Goal: Information Seeking & Learning: Find specific fact

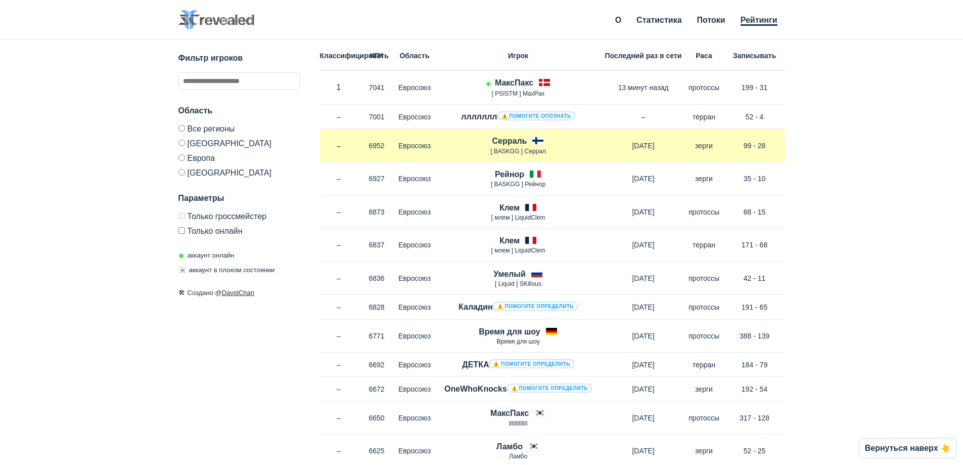
click at [497, 147] on p "[ BASKGG ] Серрал" at bounding box center [518, 151] width 169 height 9
click at [397, 145] on p "Евросоюз" at bounding box center [415, 146] width 38 height 10
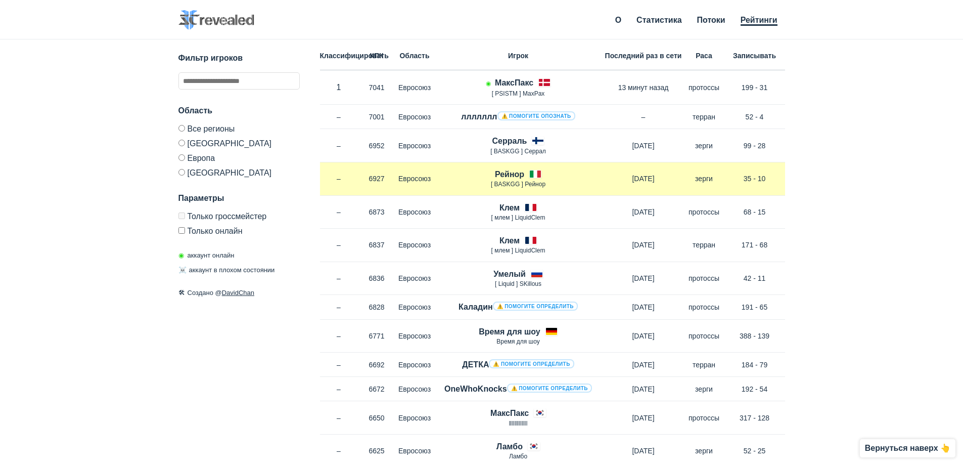
click at [559, 164] on div "Классифицировать – КПК 6927 Область Евросоюз Рейнор [ BASKGG ] Рейнор [DATE] Ра…" at bounding box center [552, 178] width 465 height 33
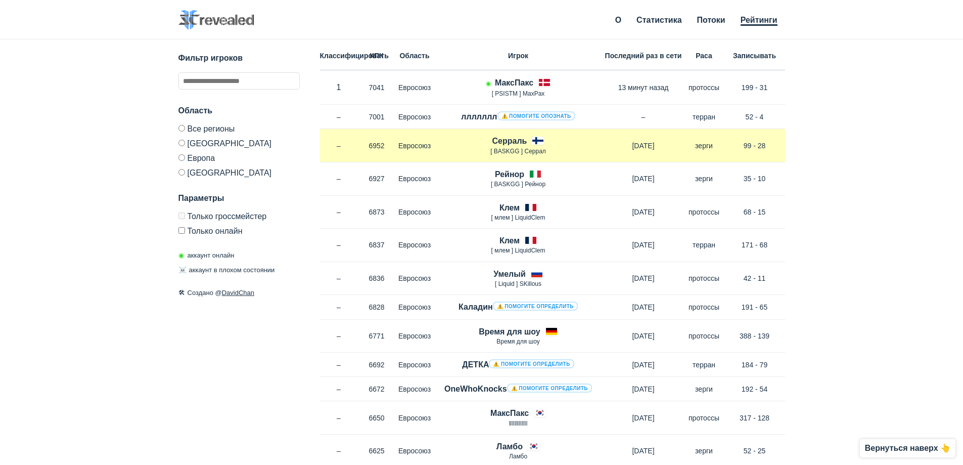
click at [535, 152] on font "[ BASKGG ] Серрал" at bounding box center [519, 151] width 56 height 7
drag, startPoint x: 484, startPoint y: 138, endPoint x: 534, endPoint y: 141, distance: 50.2
click at [534, 141] on div "Серраль [ BASKGG ] Серрал" at bounding box center [518, 145] width 169 height 21
copy font "Серраль"
drag, startPoint x: 504, startPoint y: 133, endPoint x: 547, endPoint y: 140, distance: 43.5
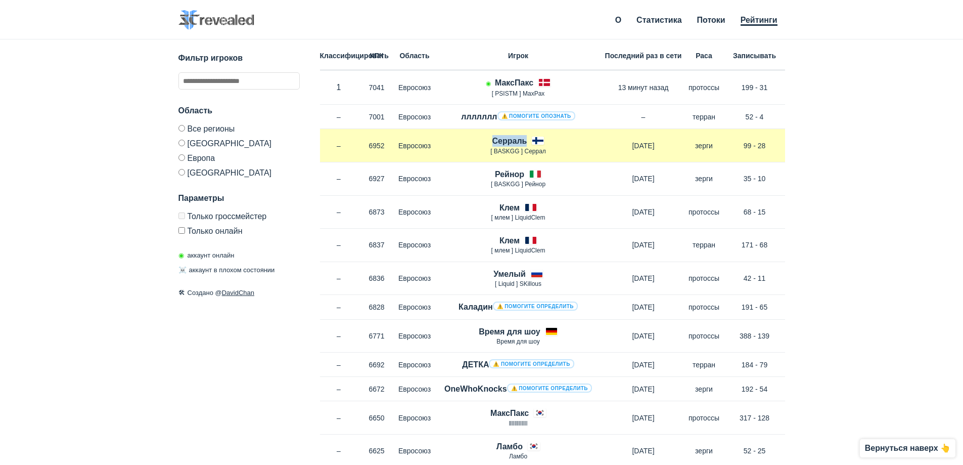
click at [547, 140] on div "Серраль [ BASKGG ] Серрал" at bounding box center [518, 145] width 169 height 21
copy font "Серраль"
drag, startPoint x: 490, startPoint y: 152, endPoint x: 550, endPoint y: 154, distance: 59.7
click at [550, 154] on p "[ BASKGG ] Серрал" at bounding box center [518, 151] width 169 height 9
copy font "[ BASKGG ] Серрал"
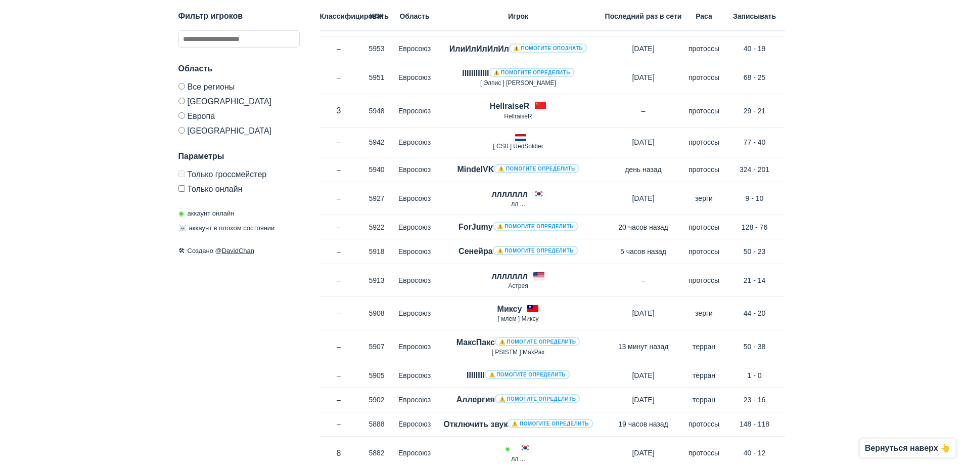
scroll to position [2731, 0]
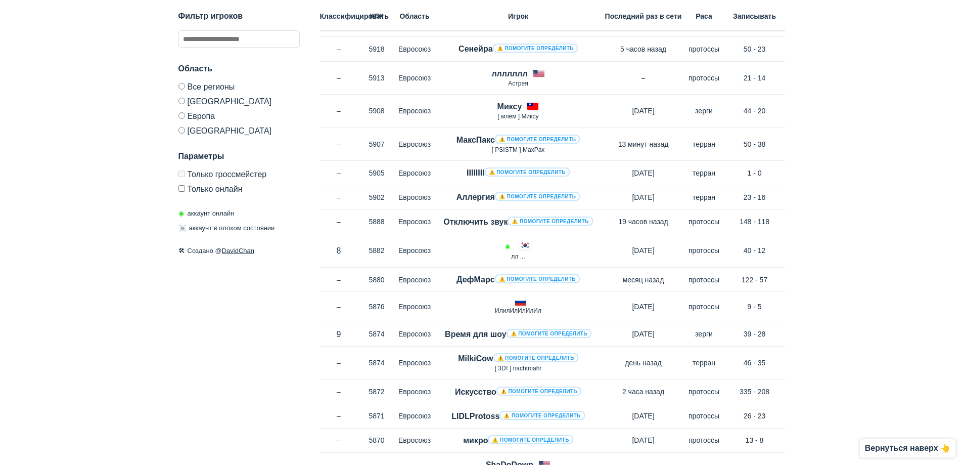
click at [506, 25] on div "Классифицировать КПК Область Игрок Последний раз в сети Раса Записывать" at bounding box center [552, 15] width 465 height 31
click at [509, 22] on div "Классифицировать КПК Область Игрок Последний раз в сети Раса Записывать" at bounding box center [552, 15] width 465 height 31
click at [182, 181] on label "Только онлайн" at bounding box center [239, 187] width 121 height 12
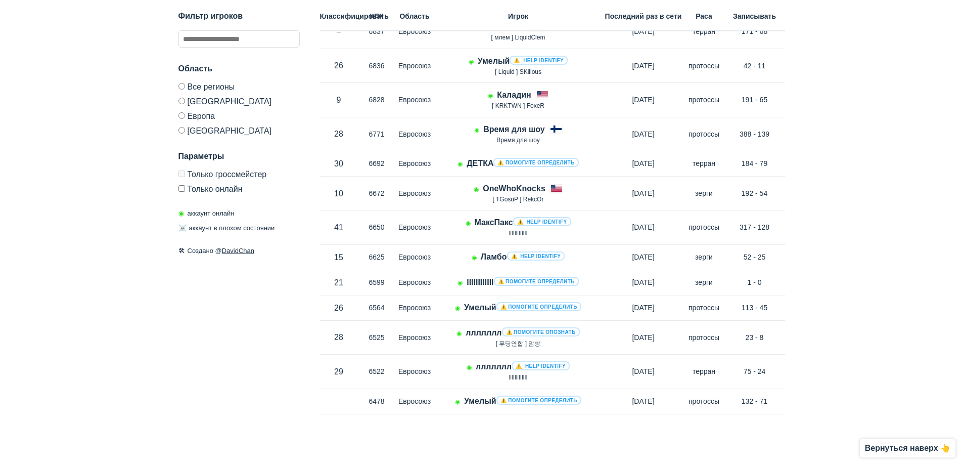
scroll to position [217, 0]
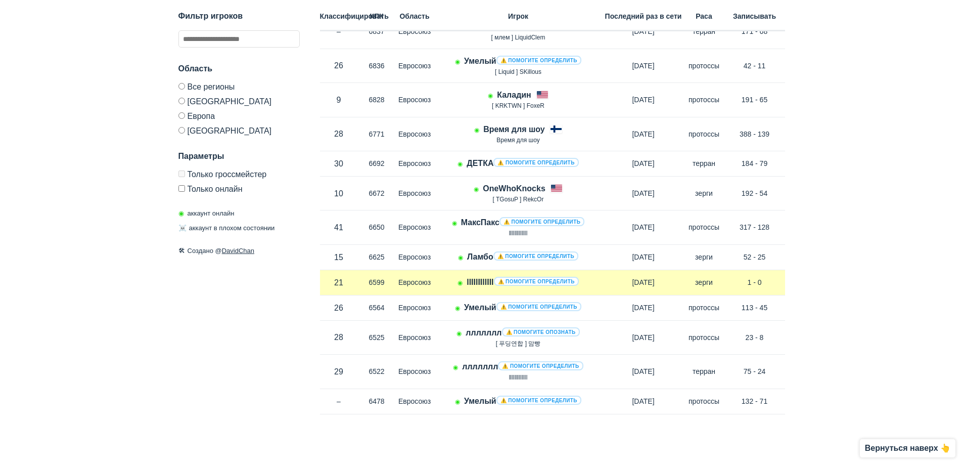
click at [363, 283] on p "6599" at bounding box center [377, 282] width 38 height 10
click at [539, 282] on font "⚠️ Помогите определить" at bounding box center [536, 282] width 77 height 6
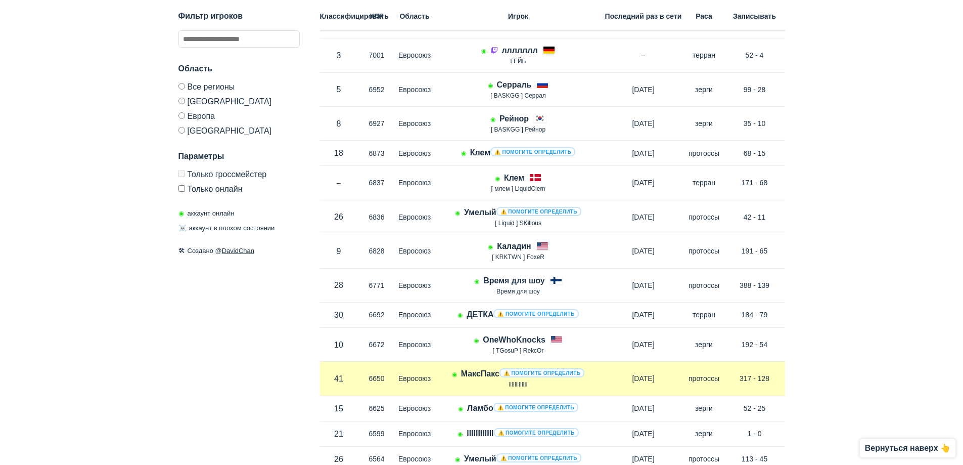
scroll to position [66, 0]
